Goal: Navigation & Orientation: Understand site structure

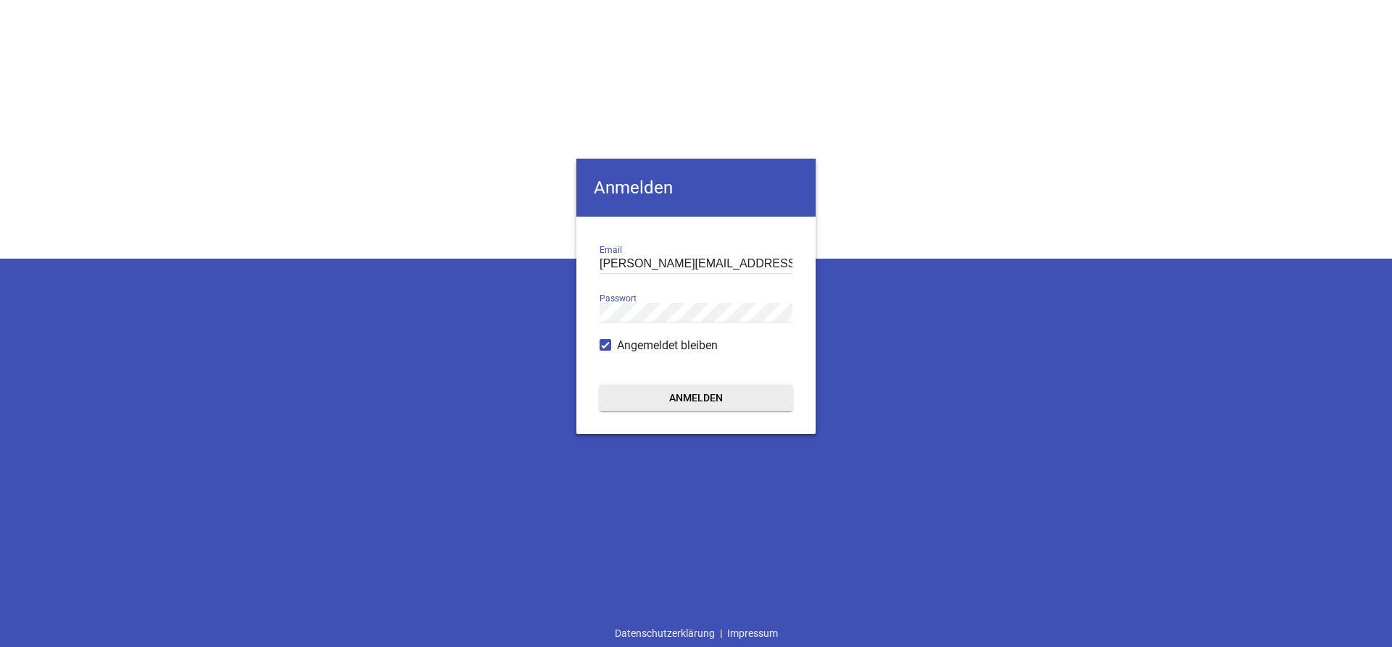
click at [692, 392] on button "Anmelden" at bounding box center [695, 398] width 193 height 26
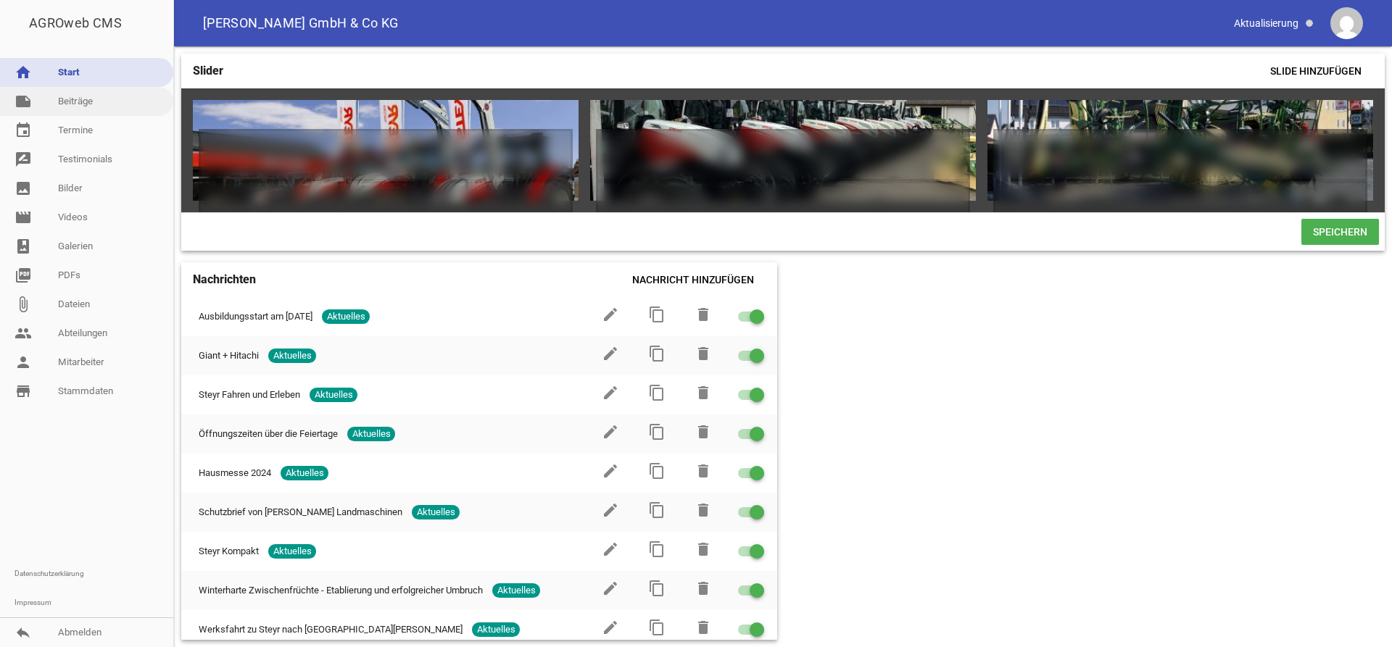
click at [75, 101] on link "note Beiträge" at bounding box center [86, 101] width 173 height 29
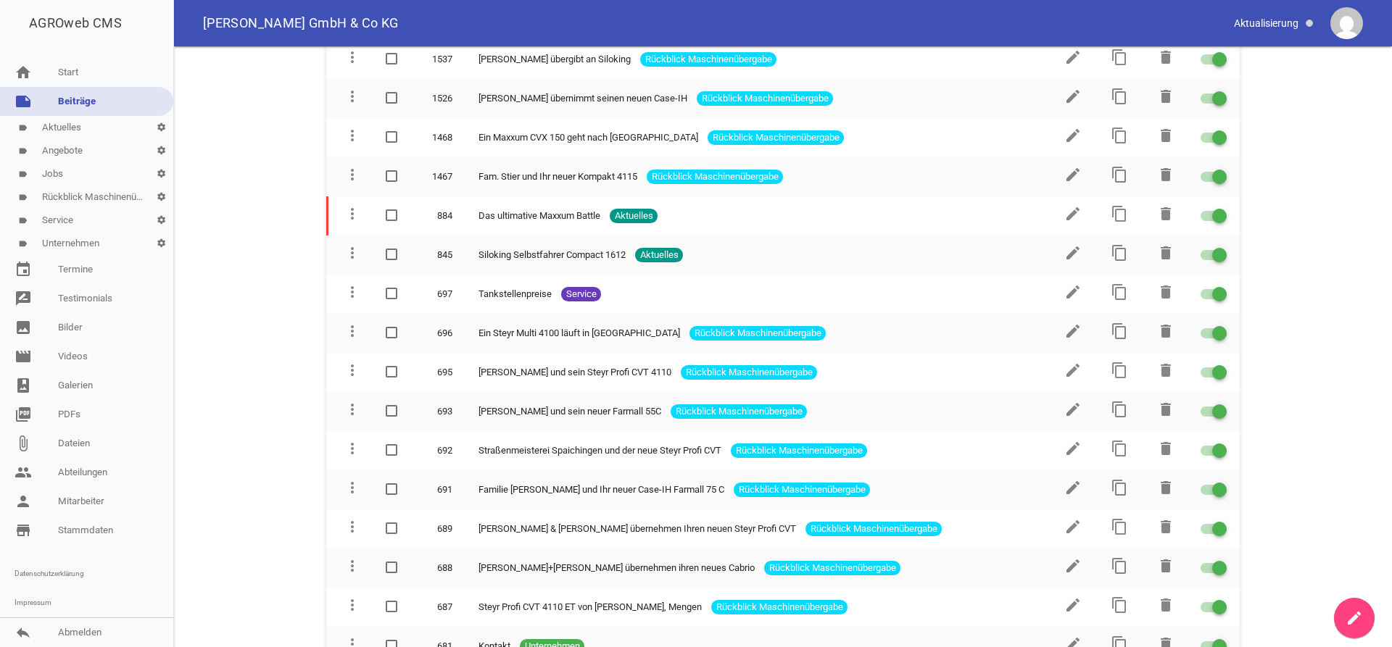
scroll to position [3475, 0]
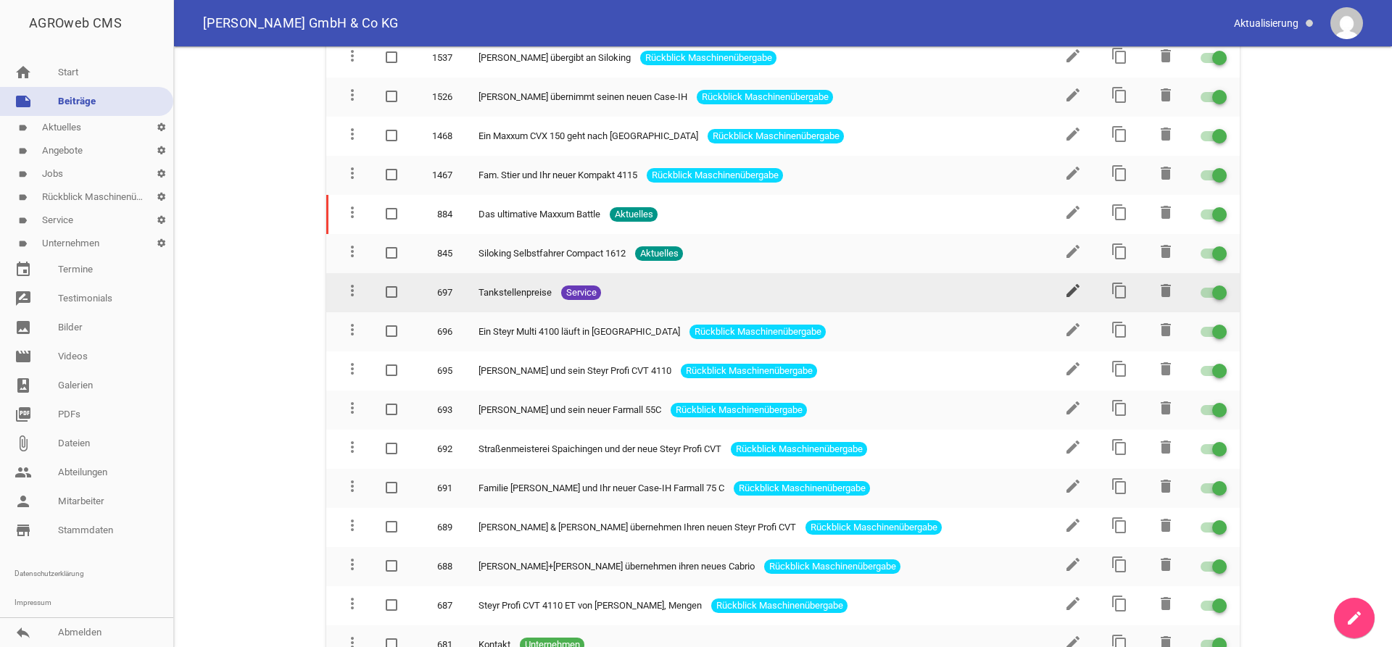
click at [1070, 282] on icon "edit" at bounding box center [1072, 290] width 17 height 17
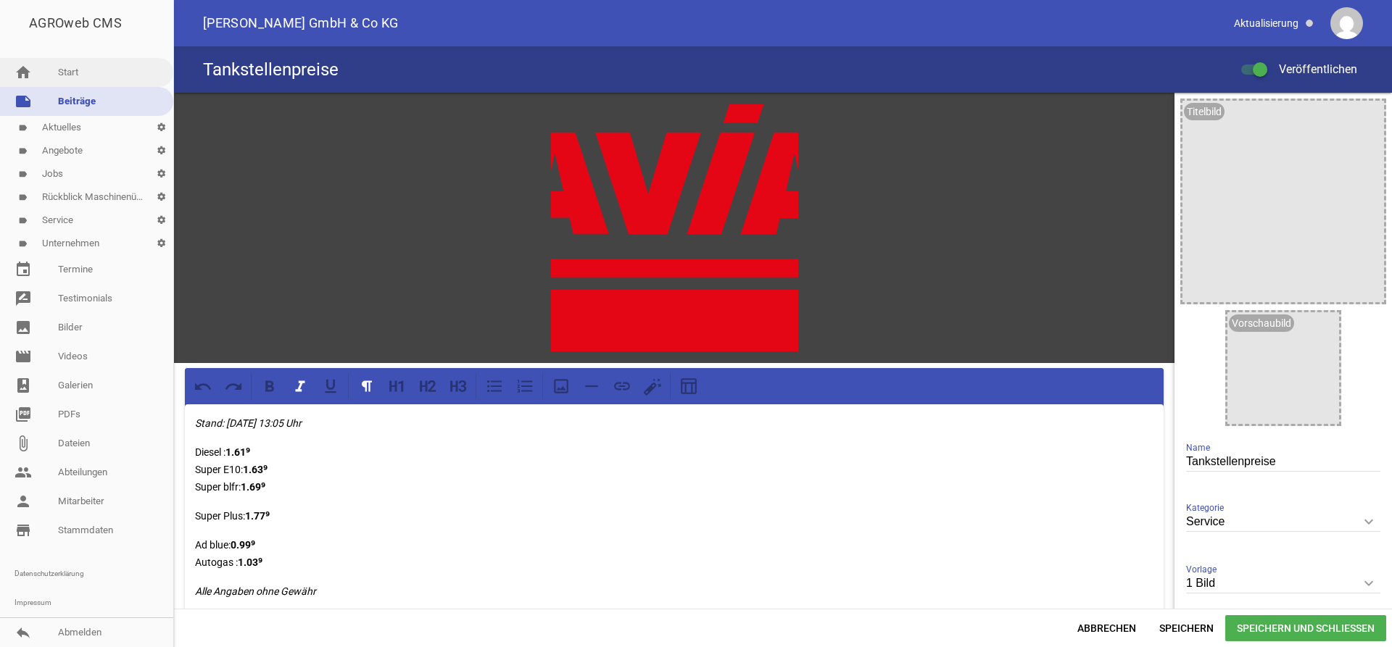
click at [82, 71] on link "home Start" at bounding box center [86, 72] width 173 height 29
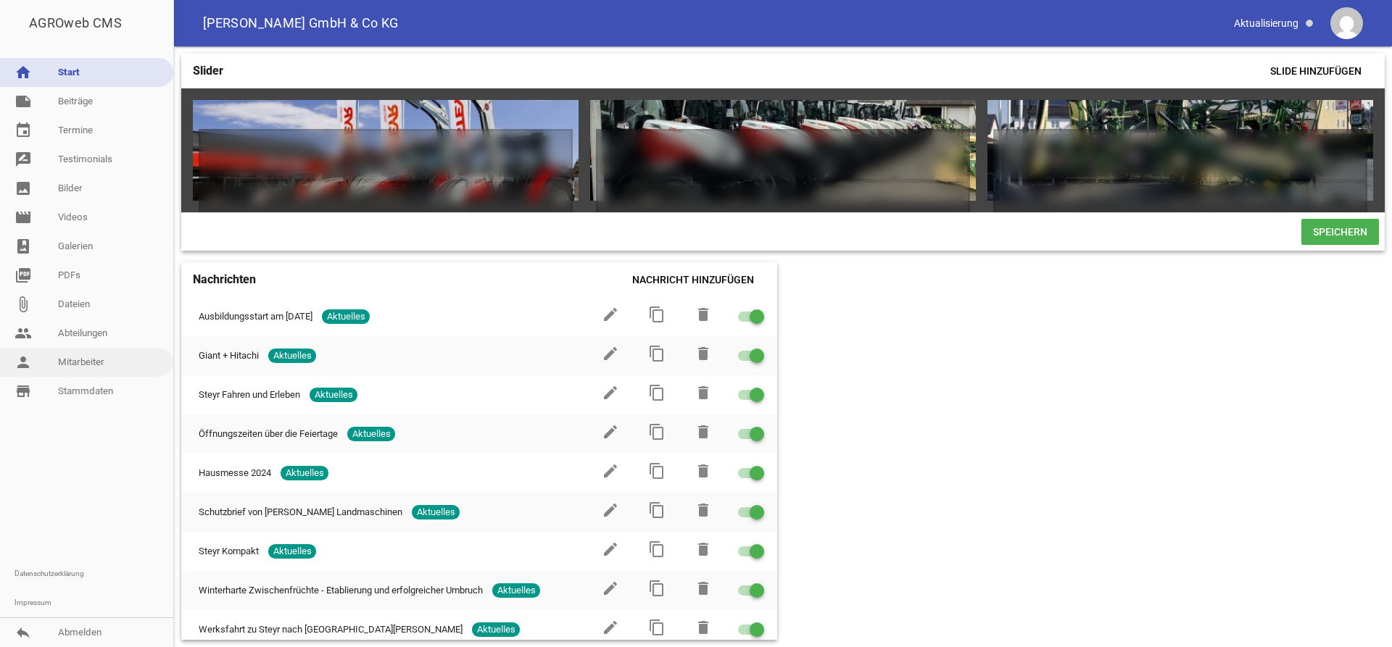
click at [92, 362] on link "person Mitarbeiter" at bounding box center [86, 362] width 173 height 29
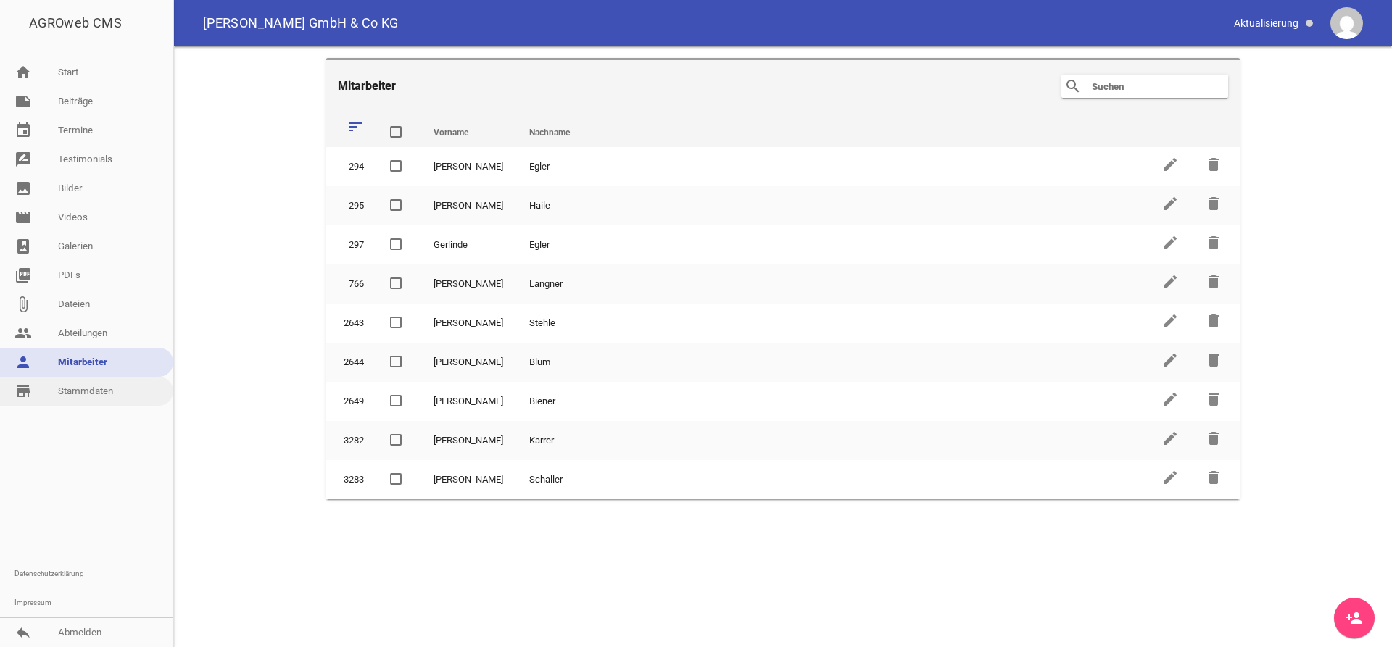
click at [104, 396] on link "store_mall_directory Stammdaten" at bounding box center [86, 391] width 173 height 29
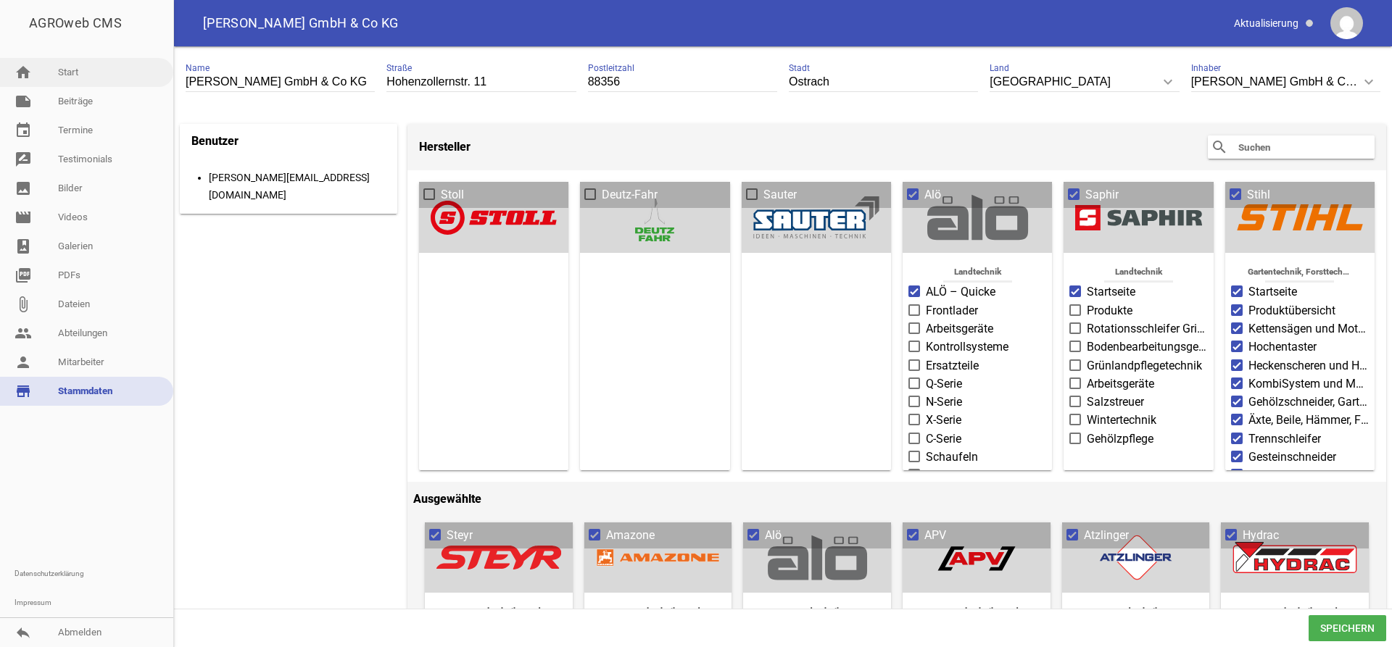
click at [67, 77] on link "home Start" at bounding box center [86, 72] width 173 height 29
